Goal: Information Seeking & Learning: Learn about a topic

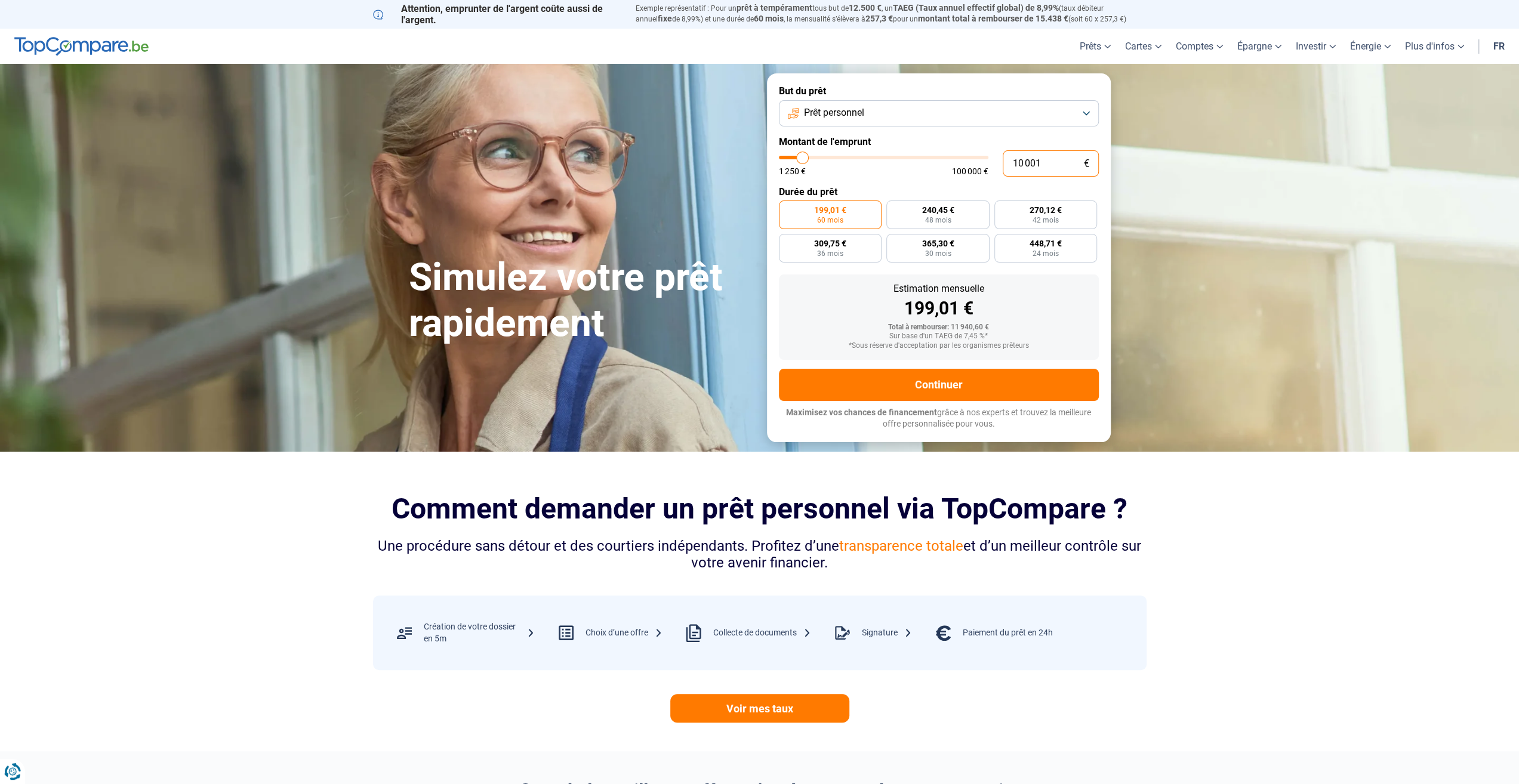
click at [1054, 165] on input "10 001" at bounding box center [1051, 163] width 96 height 26
type input "1 000"
type input "1250"
type input "100"
type input "1250"
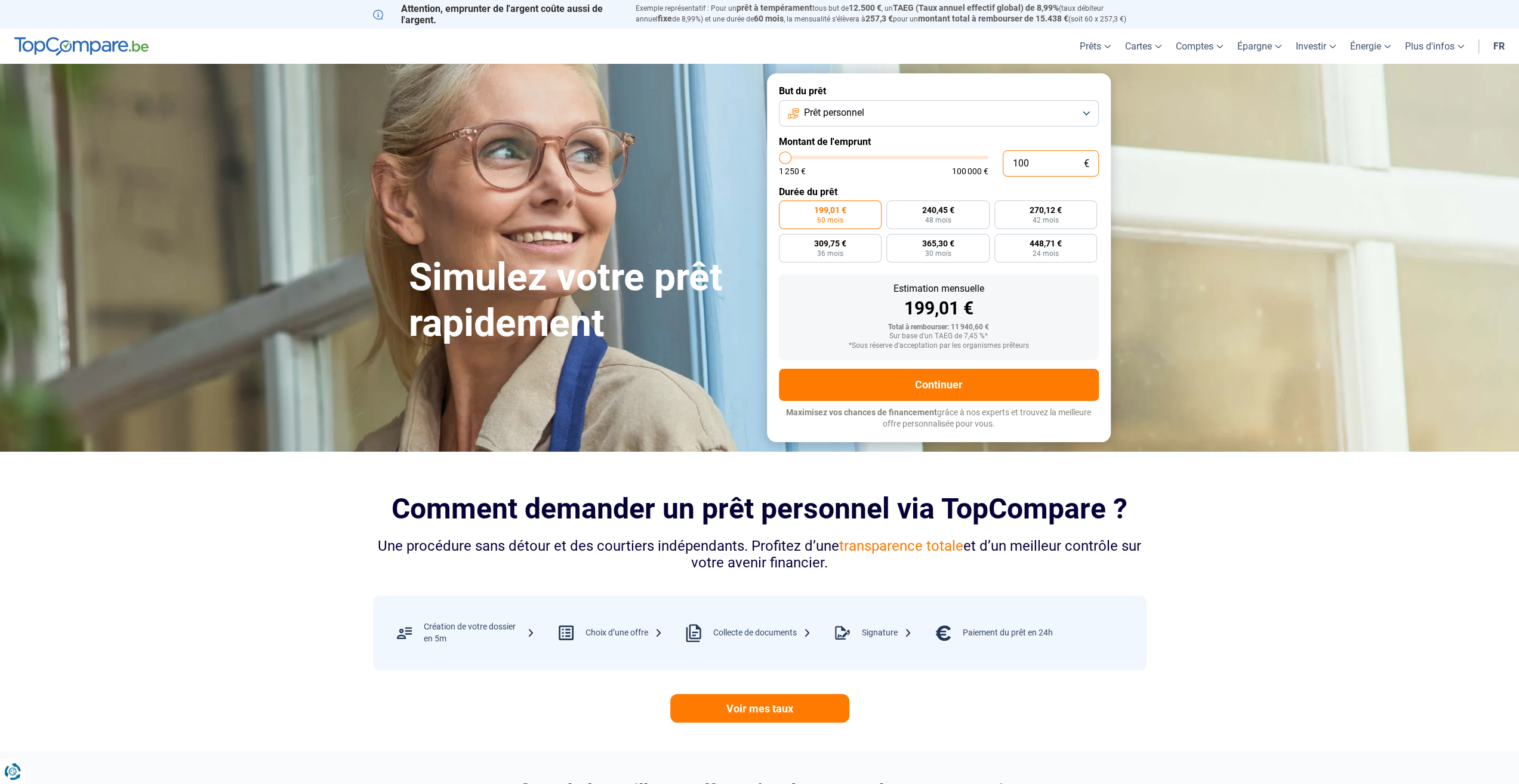
type input "10"
type input "1250"
type input "1"
type input "1250"
type input "0"
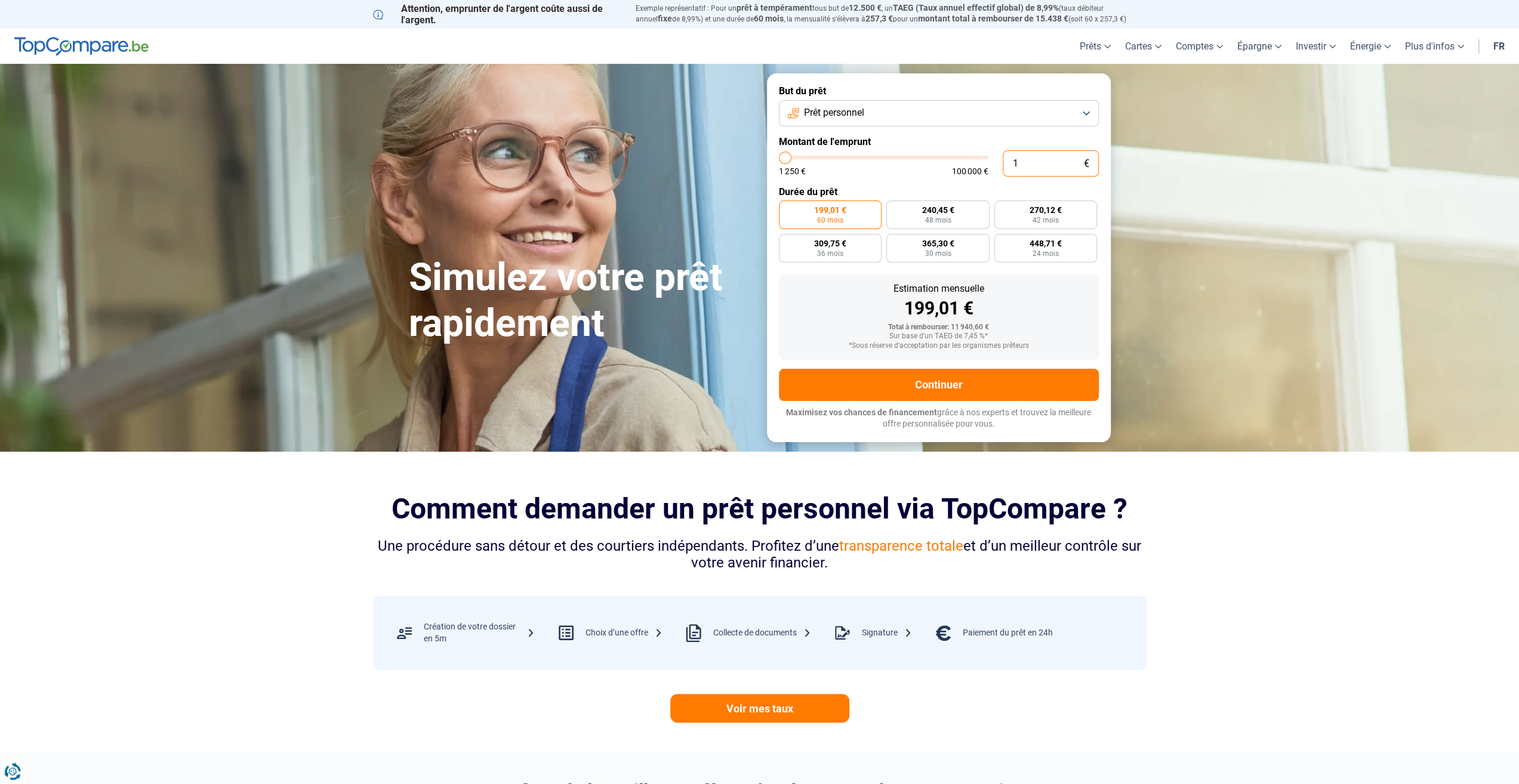
type input "1250"
type input "1 250"
type input "1250"
radio input "true"
type input "12 503"
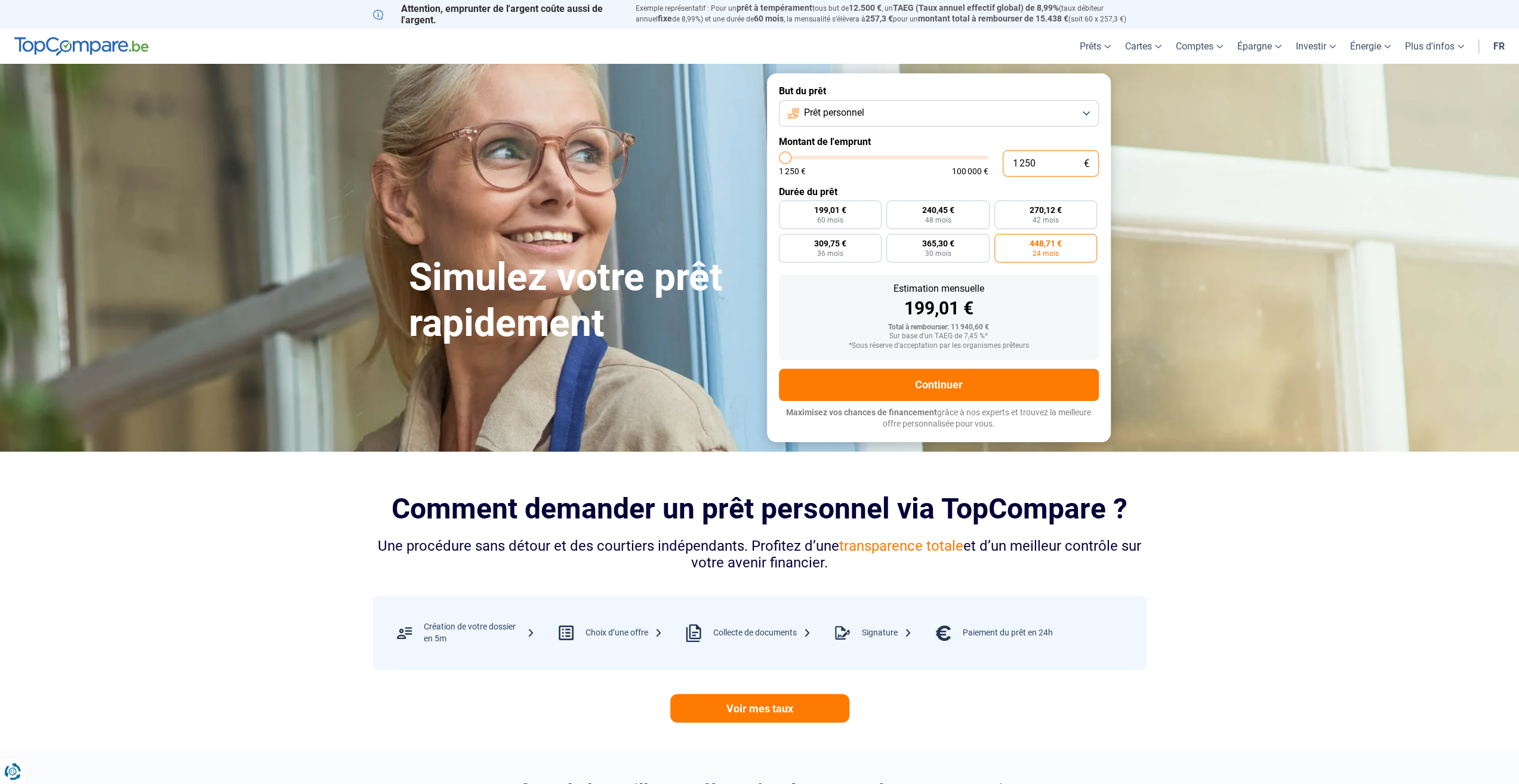
type input "12500"
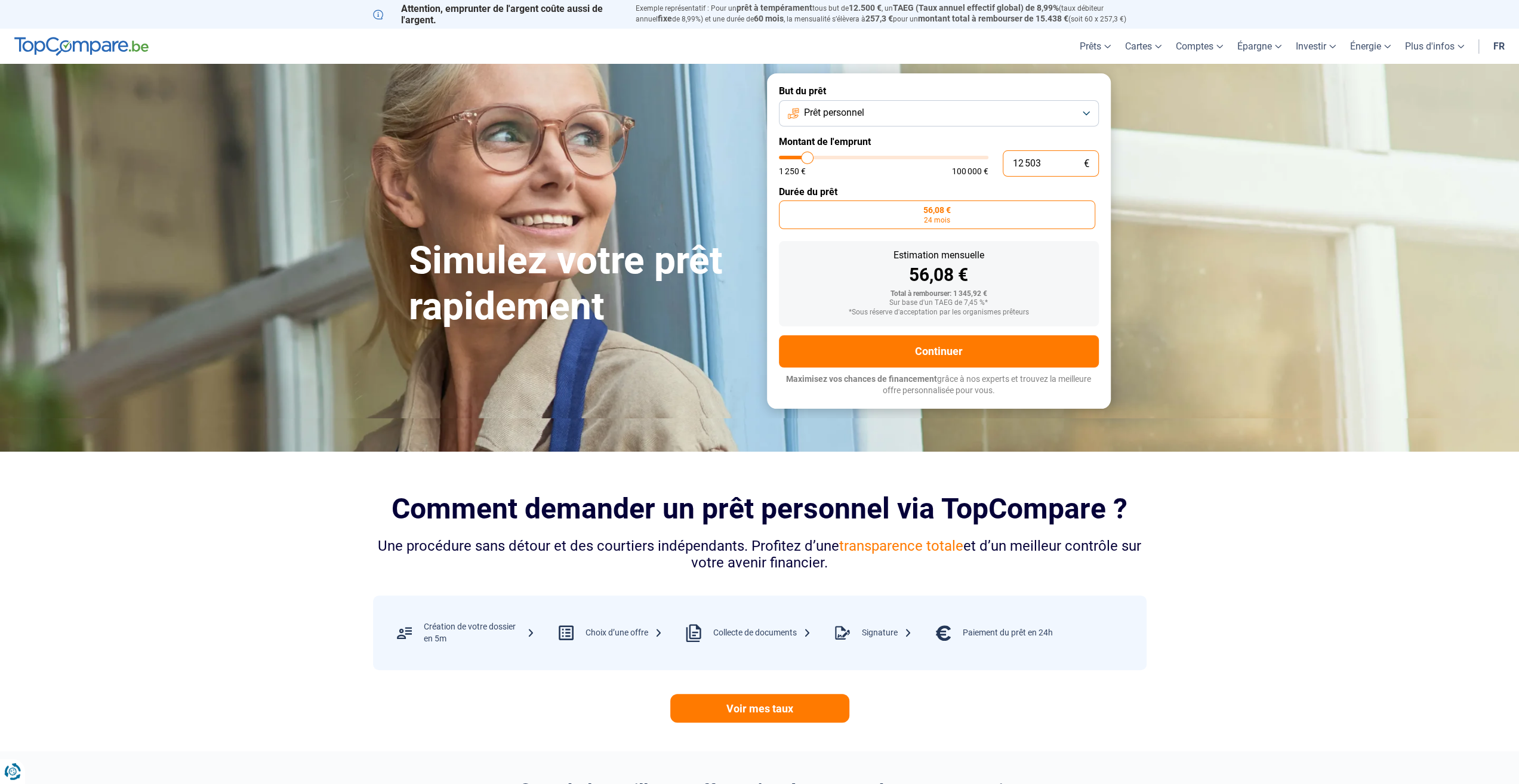
type input "125 035"
type input "100000"
type input "100 000"
type input "100000"
radio input "false"
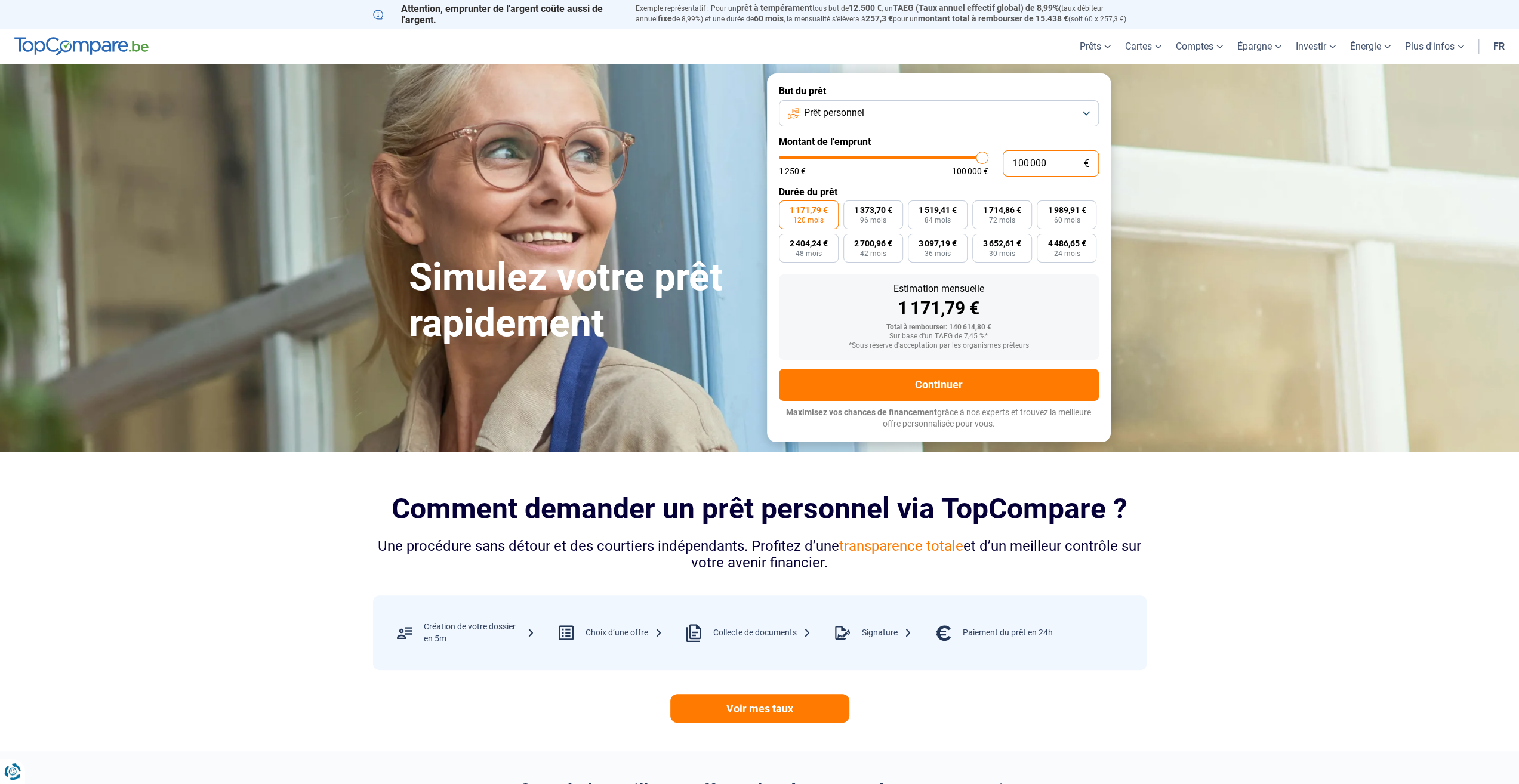
type input "10 000"
type input "10000"
type input "1 000"
type input "1250"
type input "100"
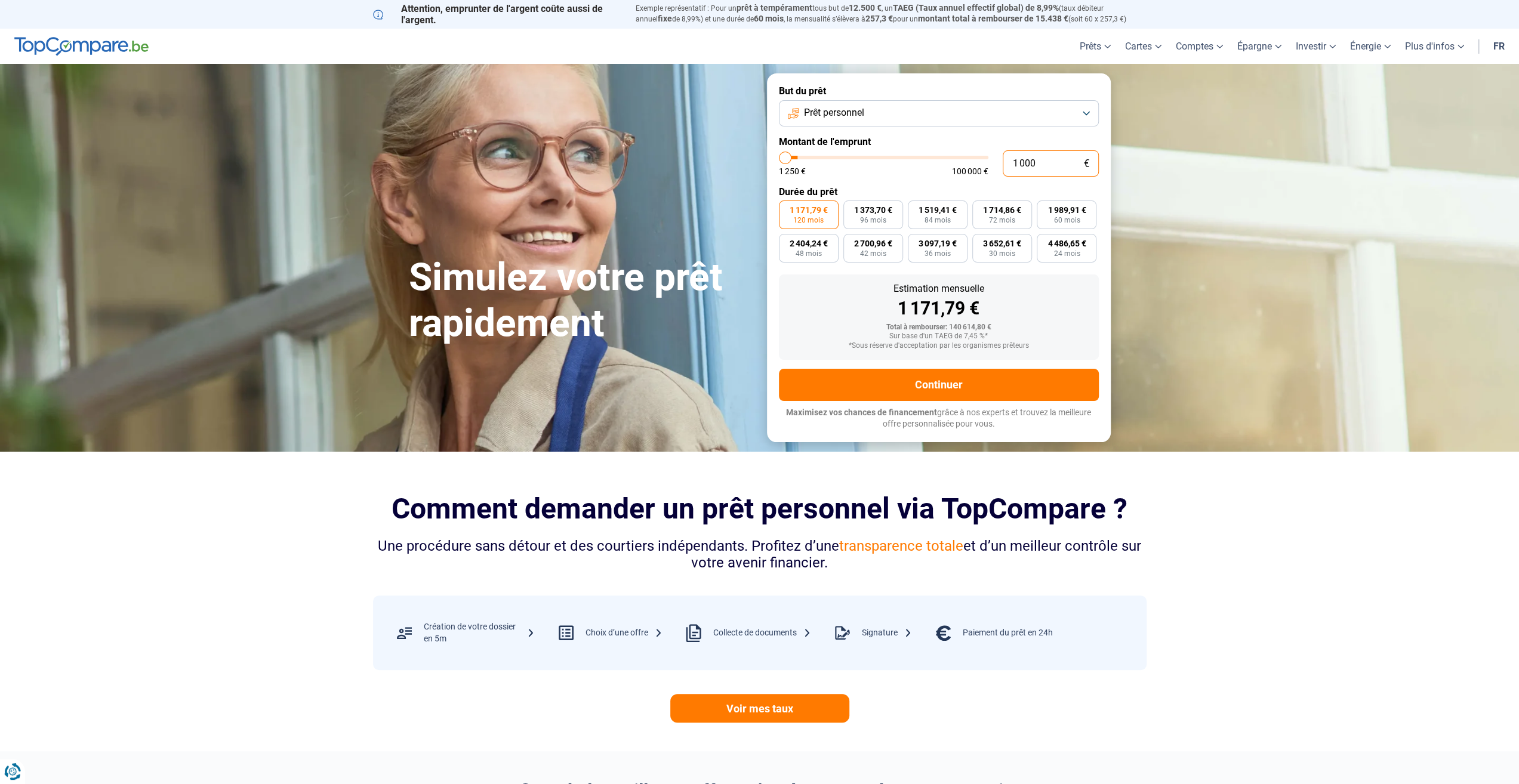
type input "1250"
type input "10"
type input "1250"
type input "1"
type input "1250"
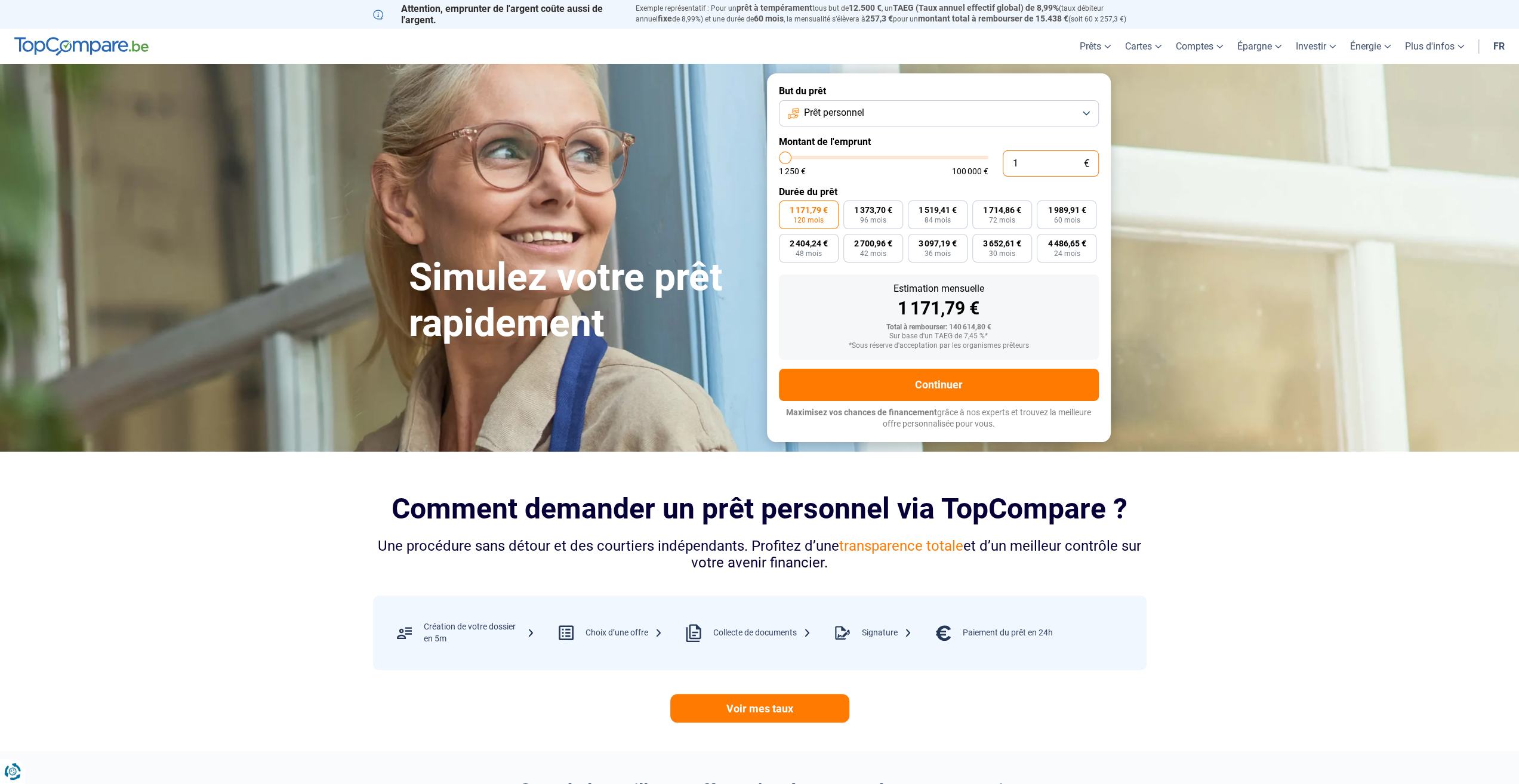
type input "0"
type input "1250"
type input "3"
type input "1250"
type input "35"
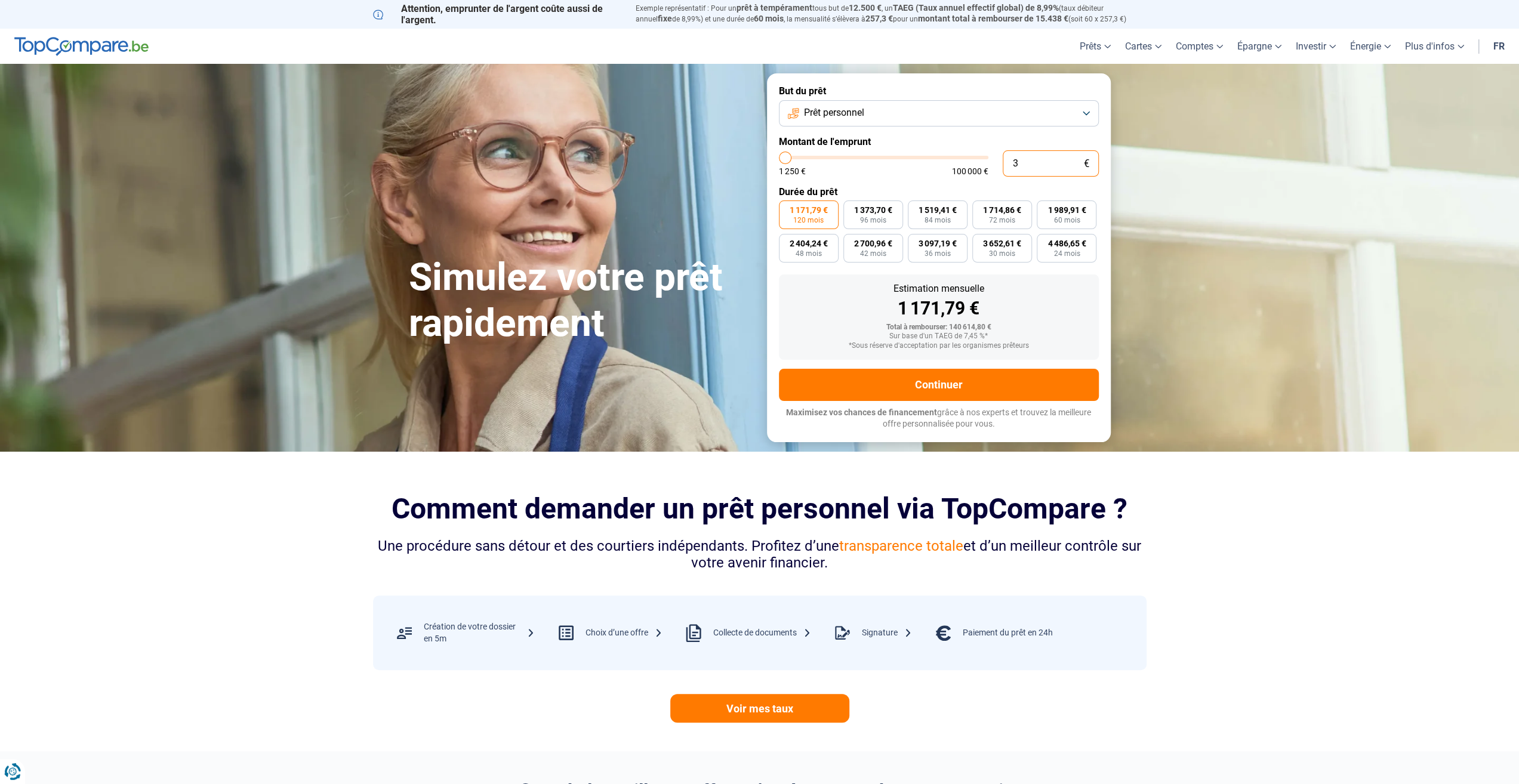
type input "1250"
type input "350"
type input "1250"
type input "3 500"
type input "3500"
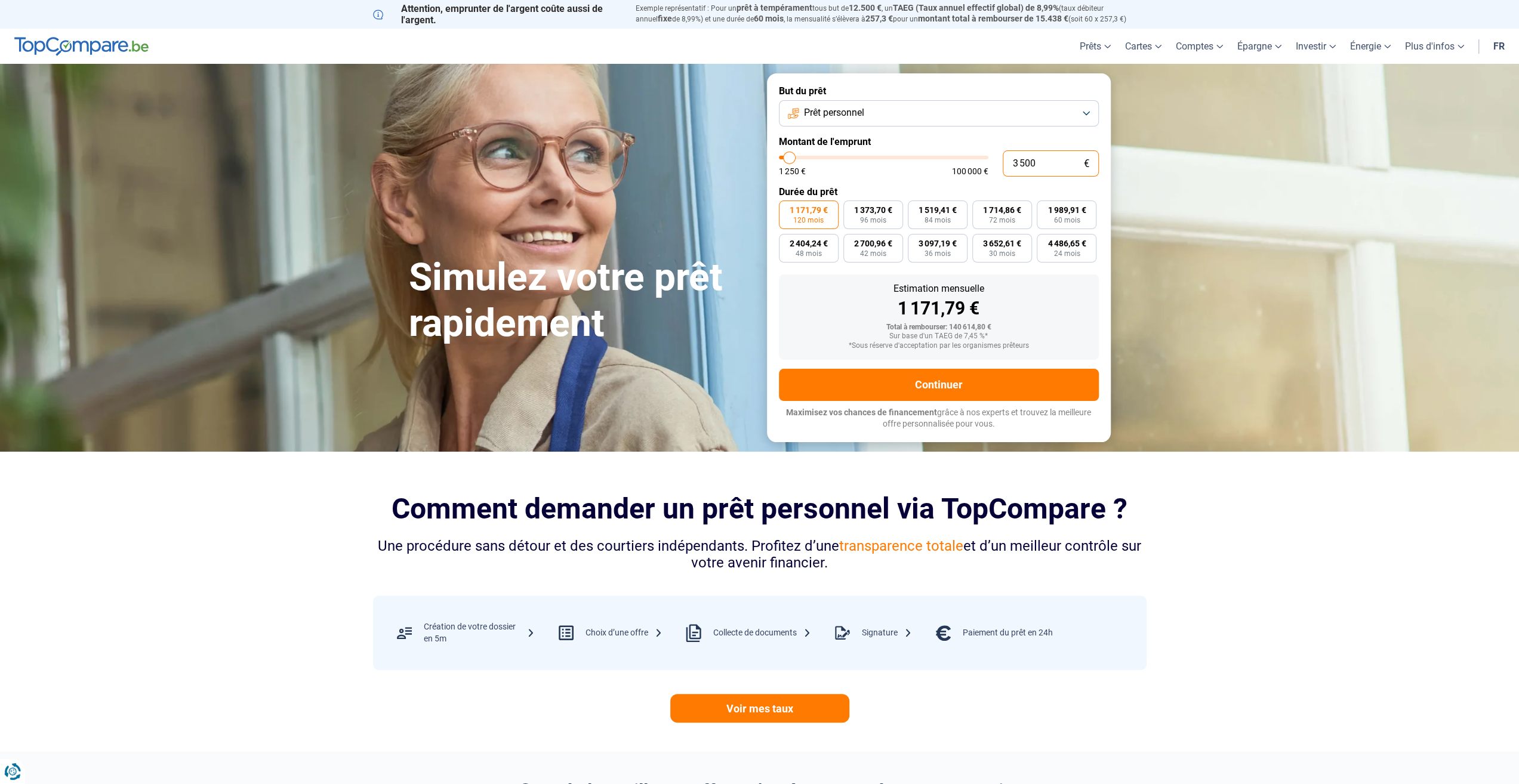
type input "35 000"
type input "35000"
type input "350 000"
type input "100000"
type input "100 000"
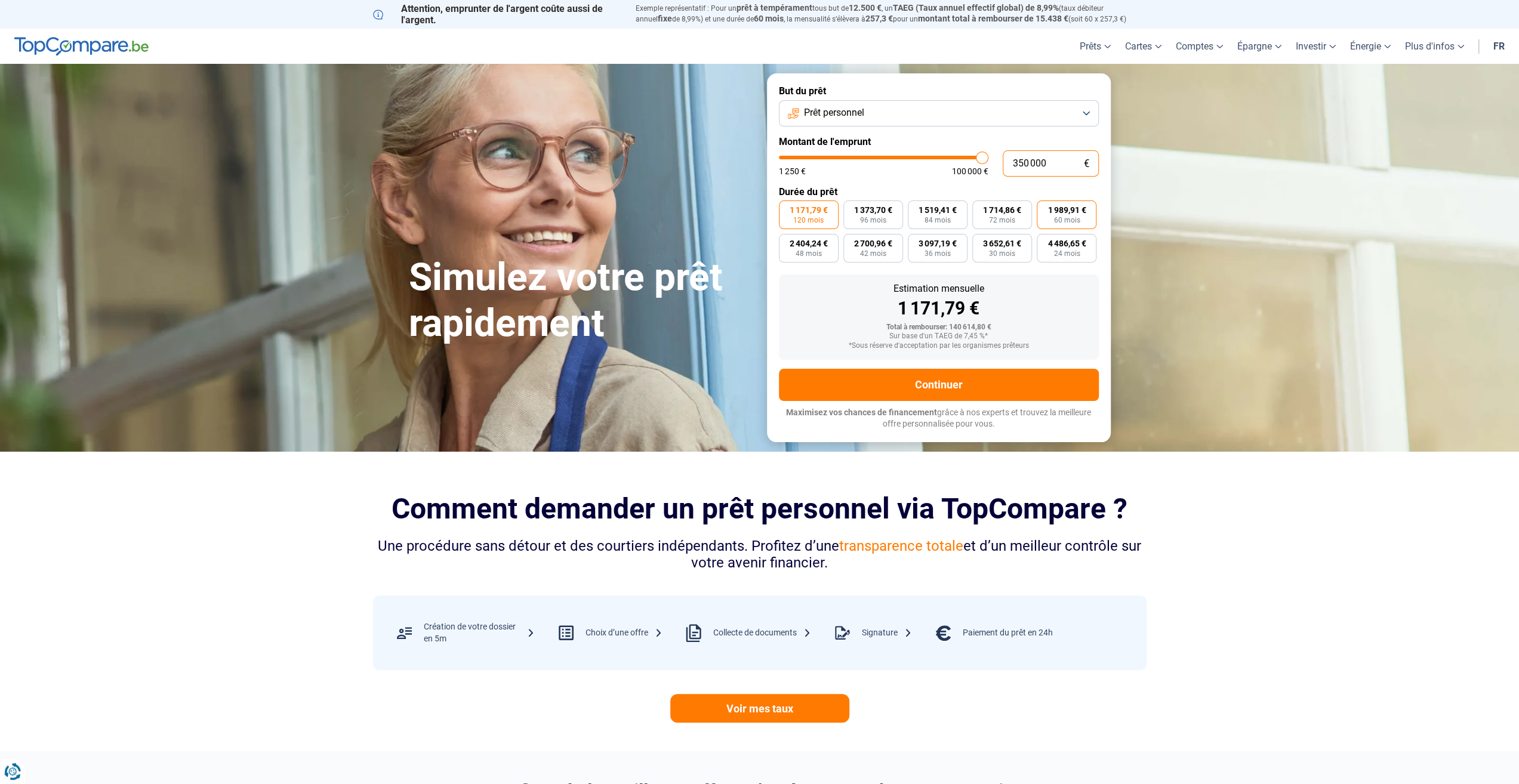
type input "100000"
type input "100 000"
